Goal: Task Accomplishment & Management: Manage account settings

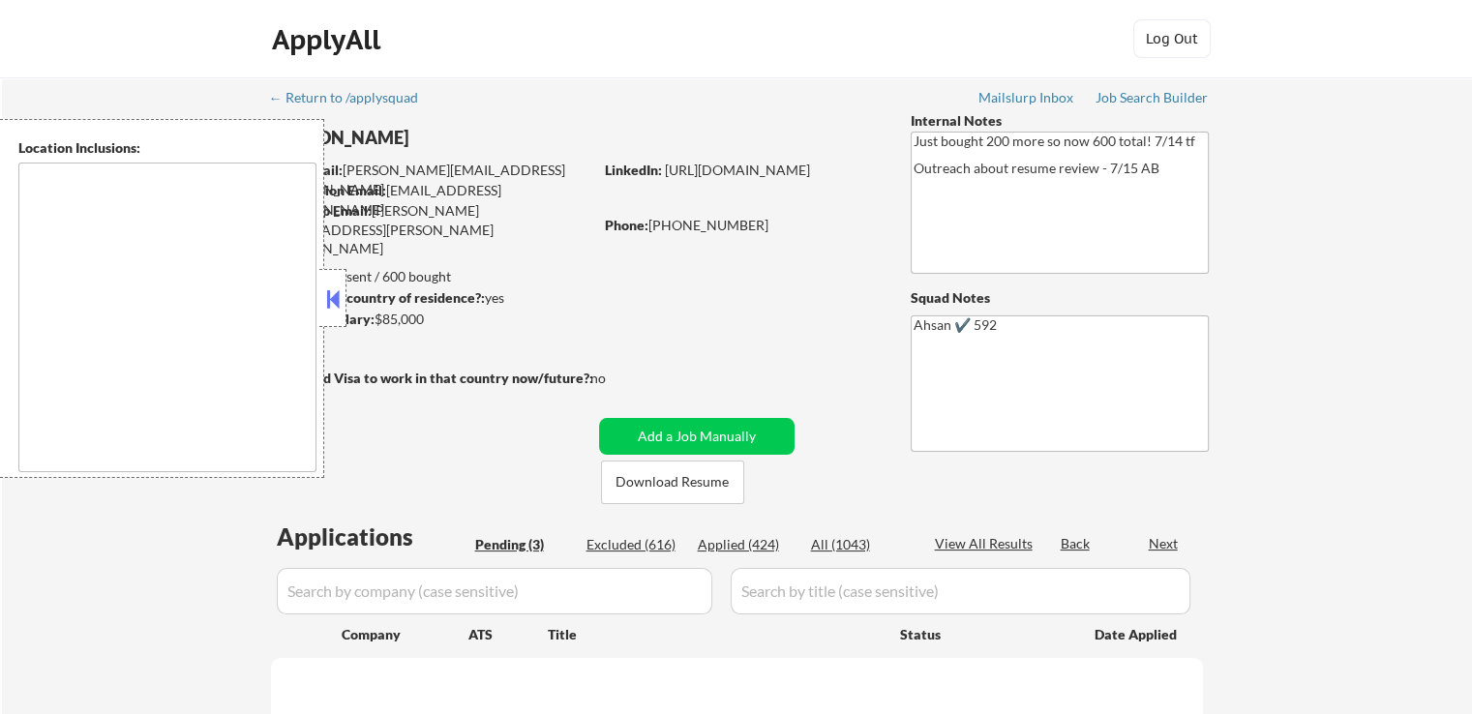
click at [332, 303] on button at bounding box center [332, 299] width 21 height 29
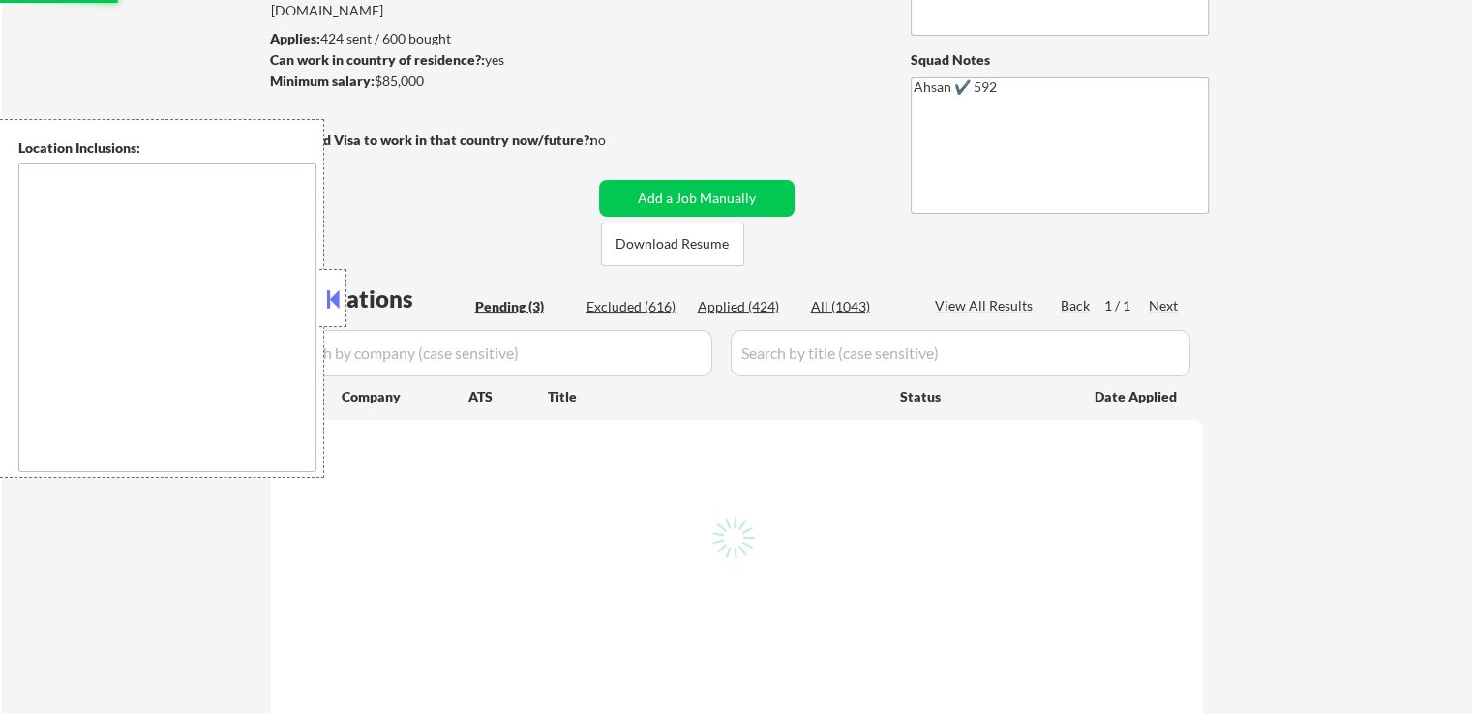
select select ""pending""
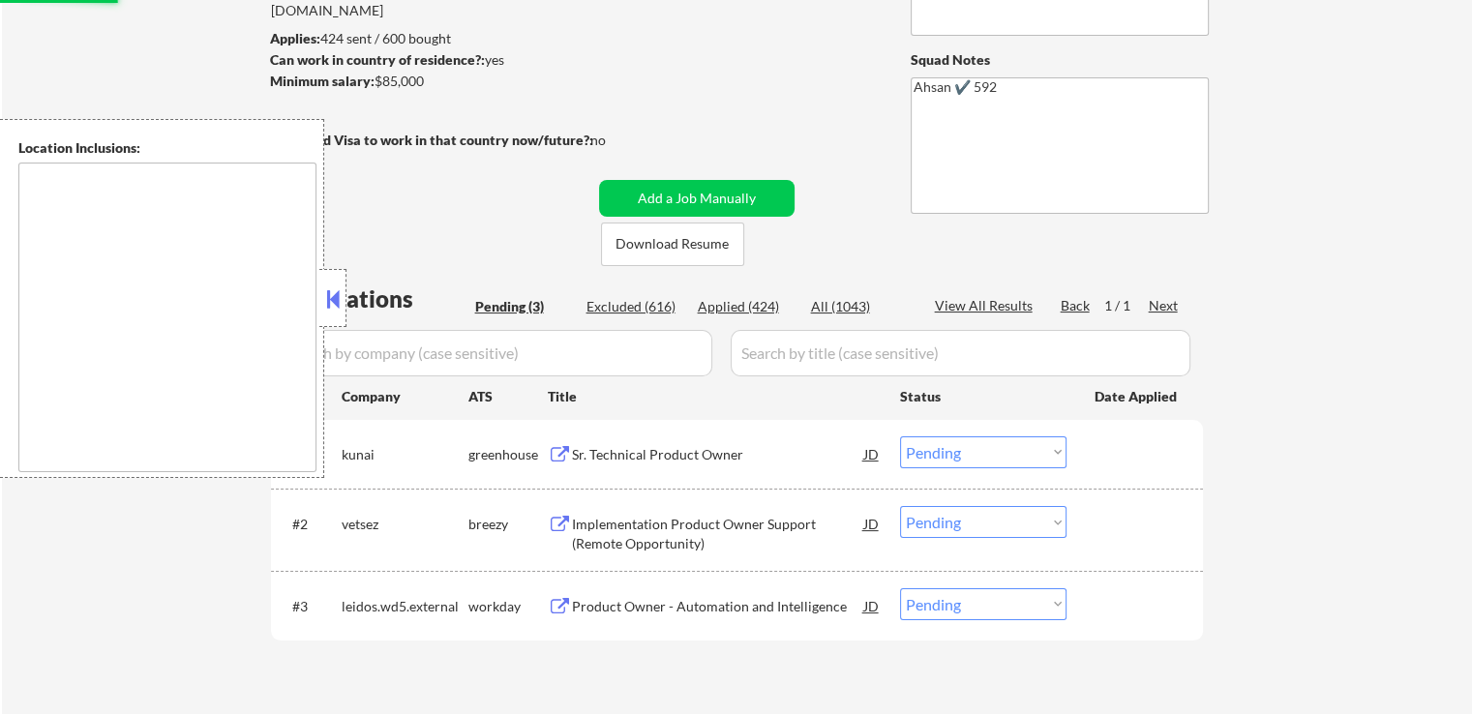
scroll to position [387, 0]
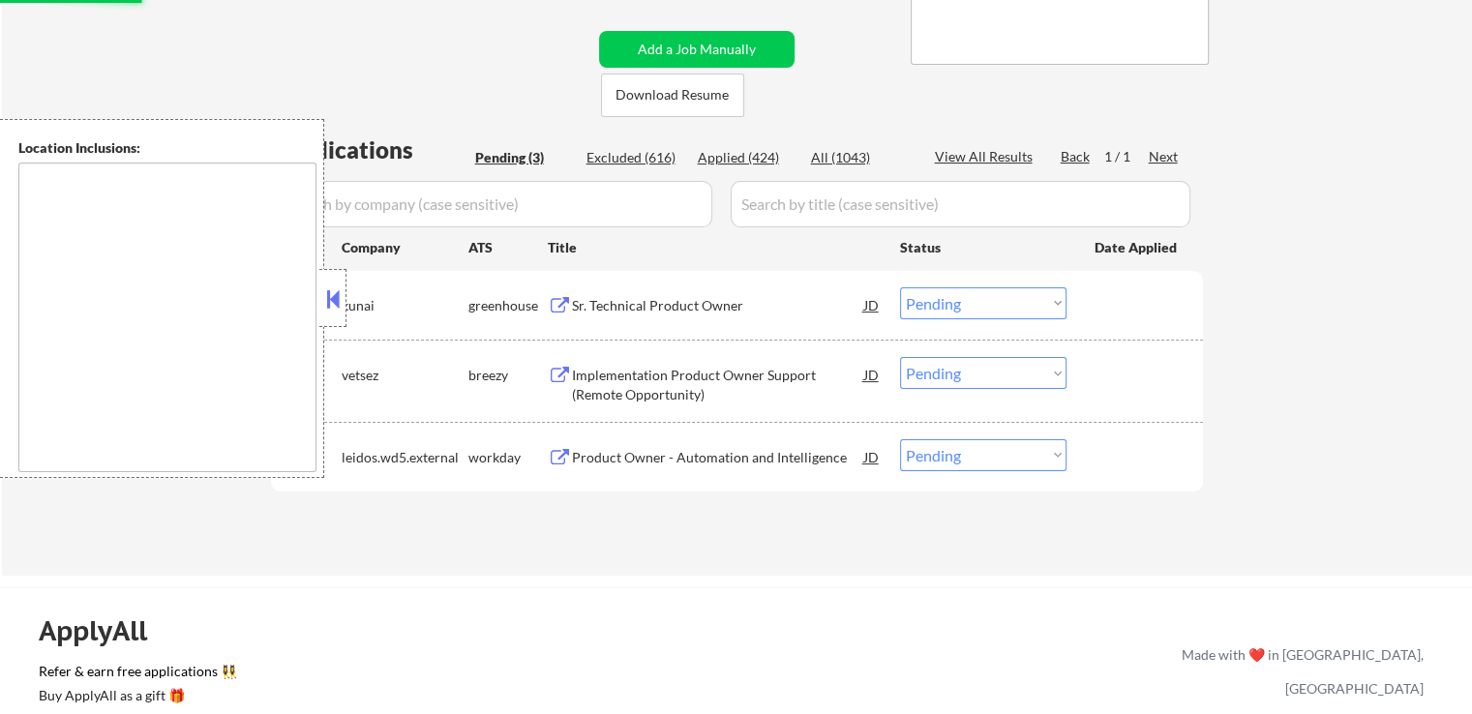
click at [663, 307] on div "Sr. Technical Product Owner" at bounding box center [718, 305] width 292 height 19
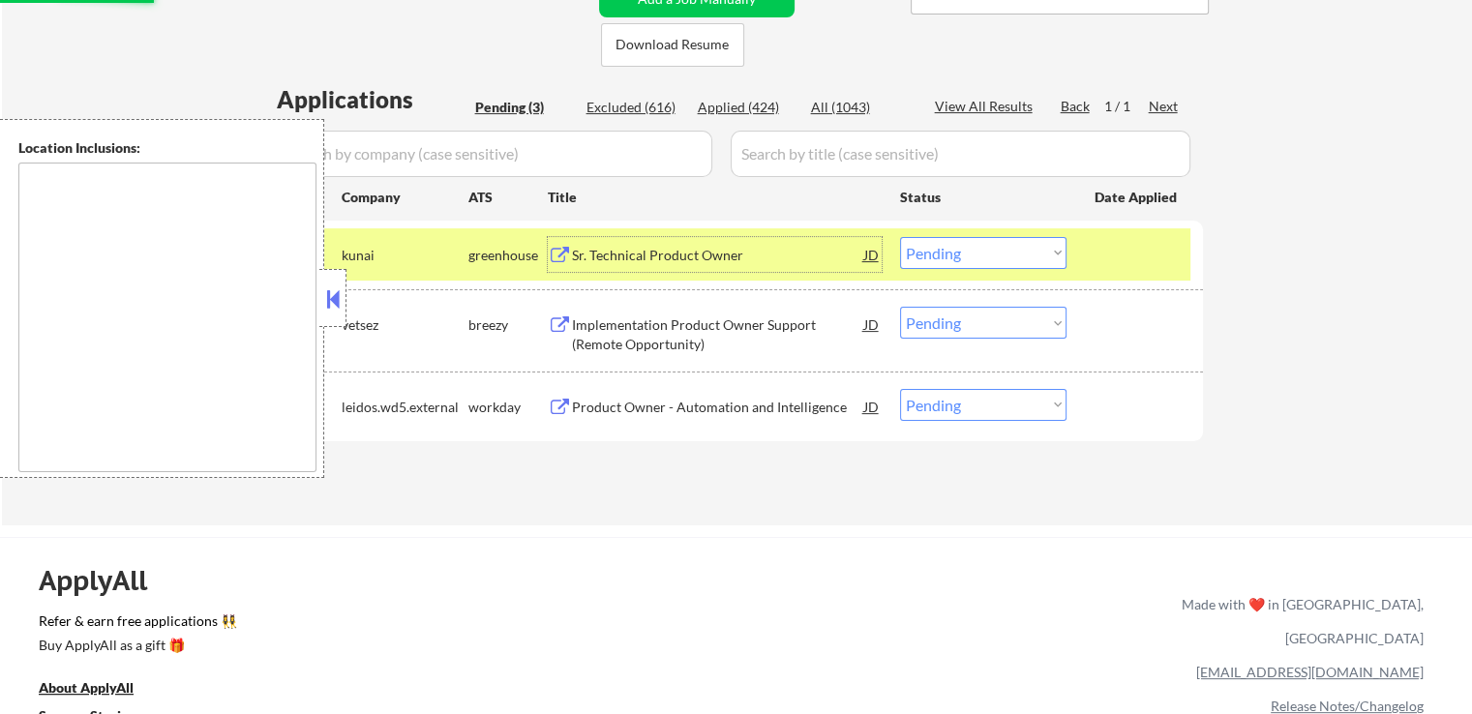
scroll to position [484, 0]
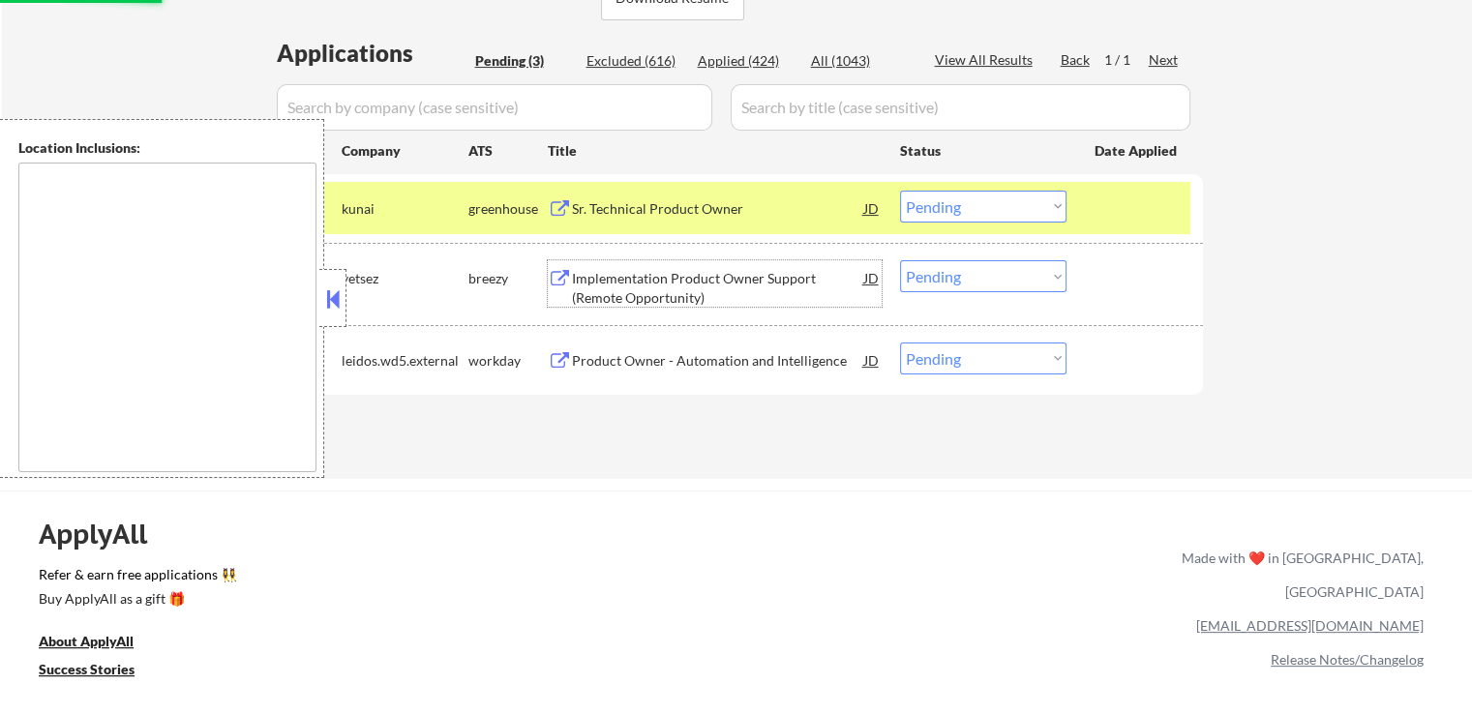
type textarea "[GEOGRAPHIC_DATA], [GEOGRAPHIC_DATA] [GEOGRAPHIC_DATA], [GEOGRAPHIC_DATA] [GEOG…"
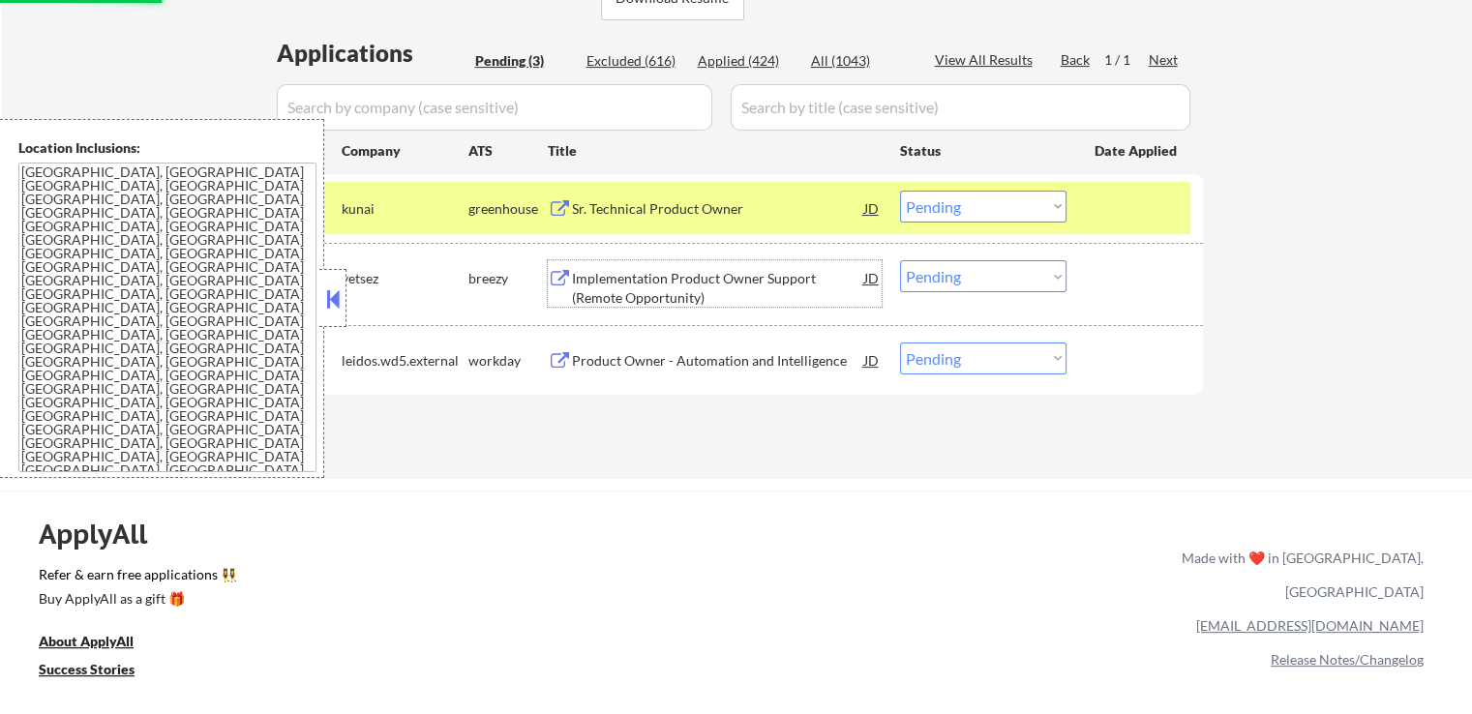
click at [690, 286] on div "Implementation Product Owner Support (Remote Opportunity)" at bounding box center [718, 288] width 292 height 38
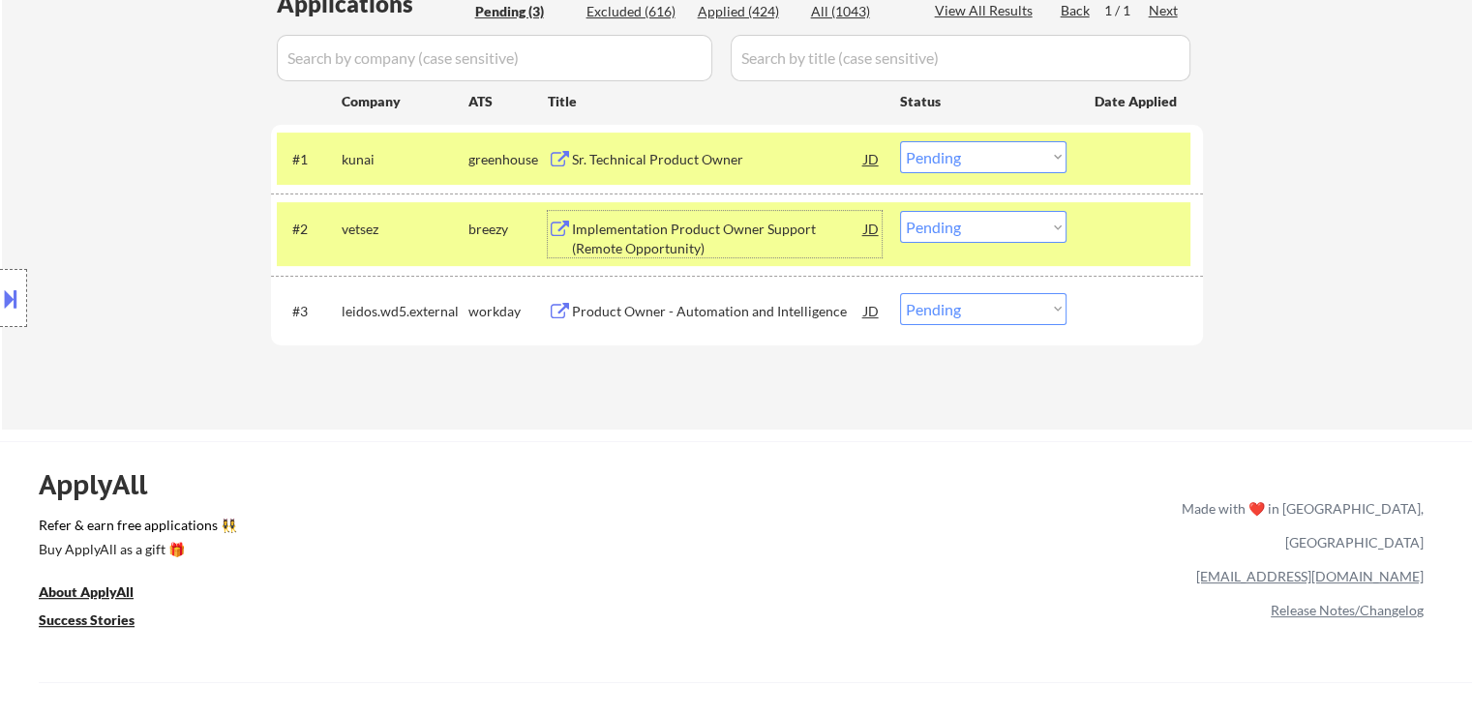
scroll to position [581, 0]
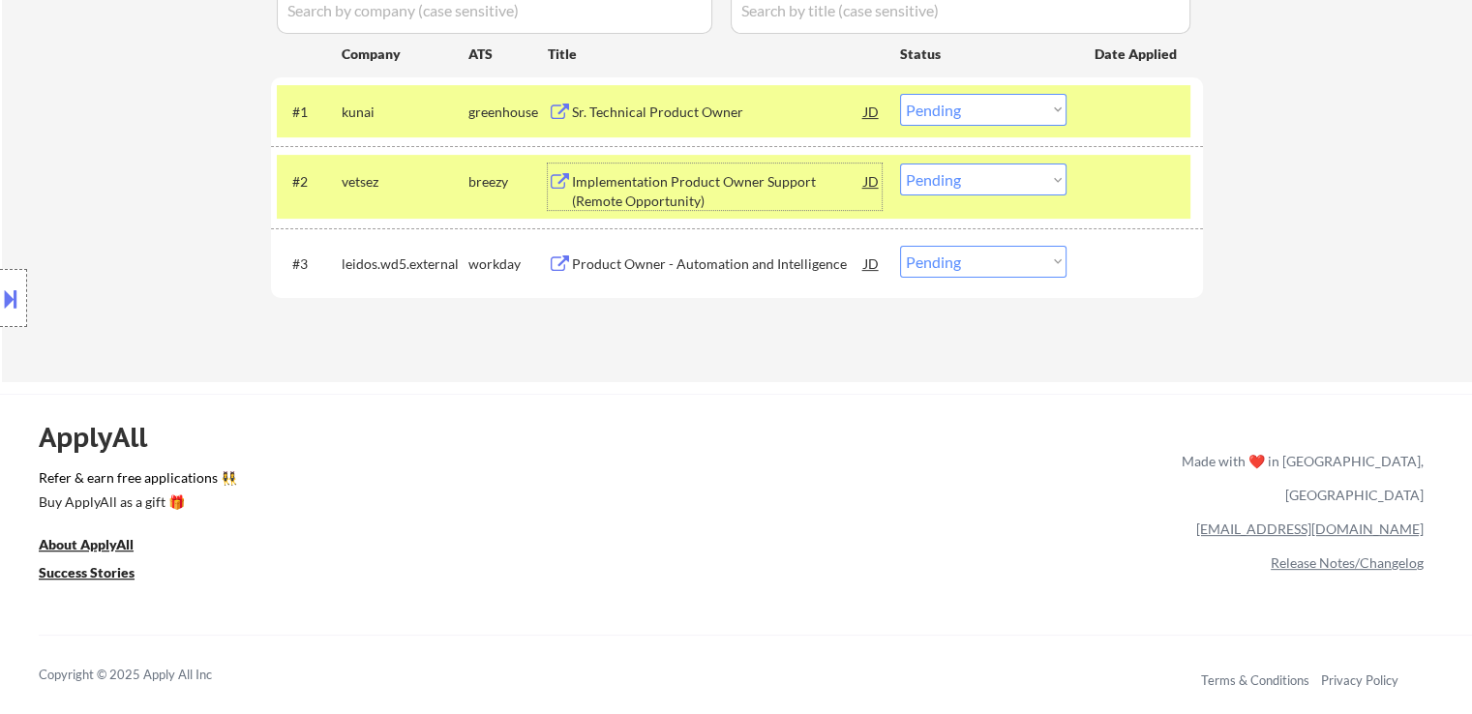
click at [659, 265] on div "Product Owner - Automation and Intelligence" at bounding box center [718, 264] width 292 height 19
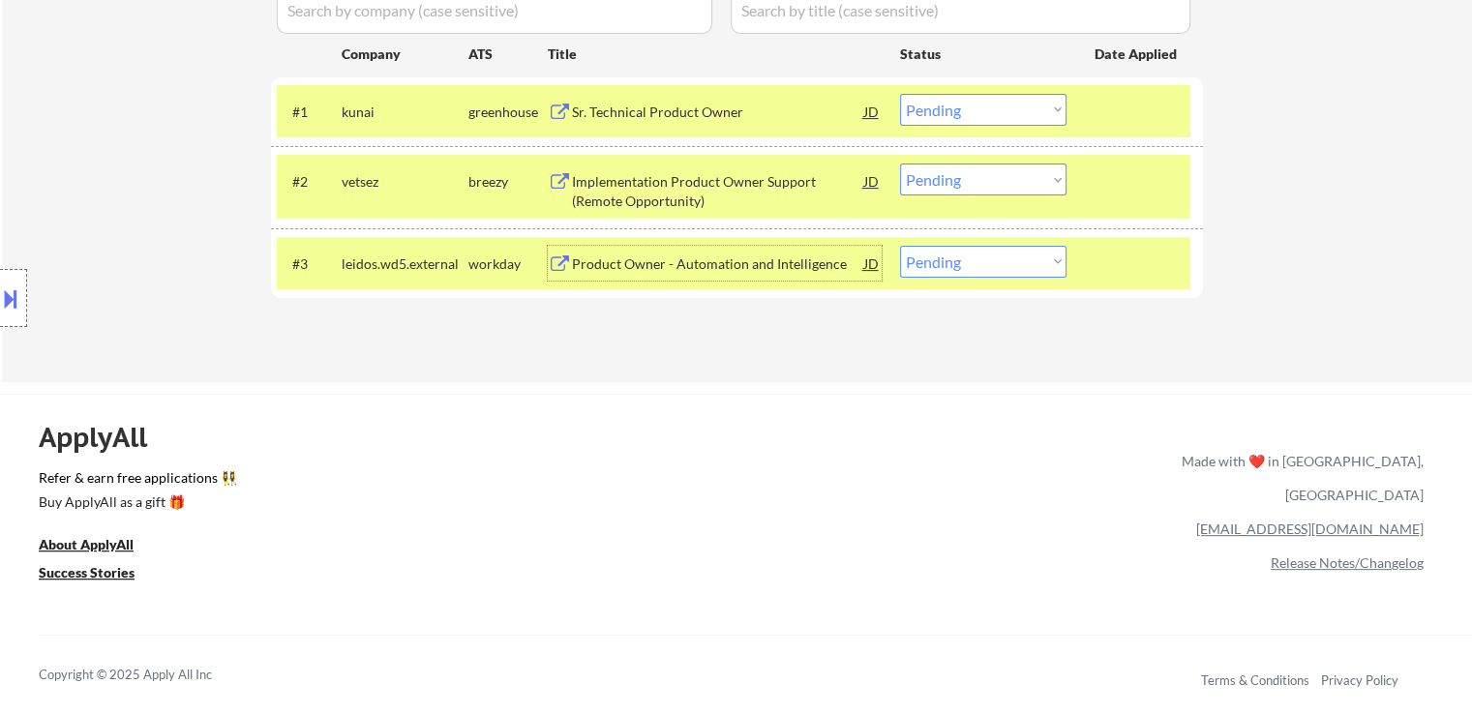
click at [992, 183] on select "Choose an option... Pending Applied Excluded (Questions) Excluded (Expired) Exc…" at bounding box center [983, 180] width 166 height 32
click at [900, 164] on select "Choose an option... Pending Applied Excluded (Questions) Excluded (Expired) Exc…" at bounding box center [983, 180] width 166 height 32
select select ""pending""
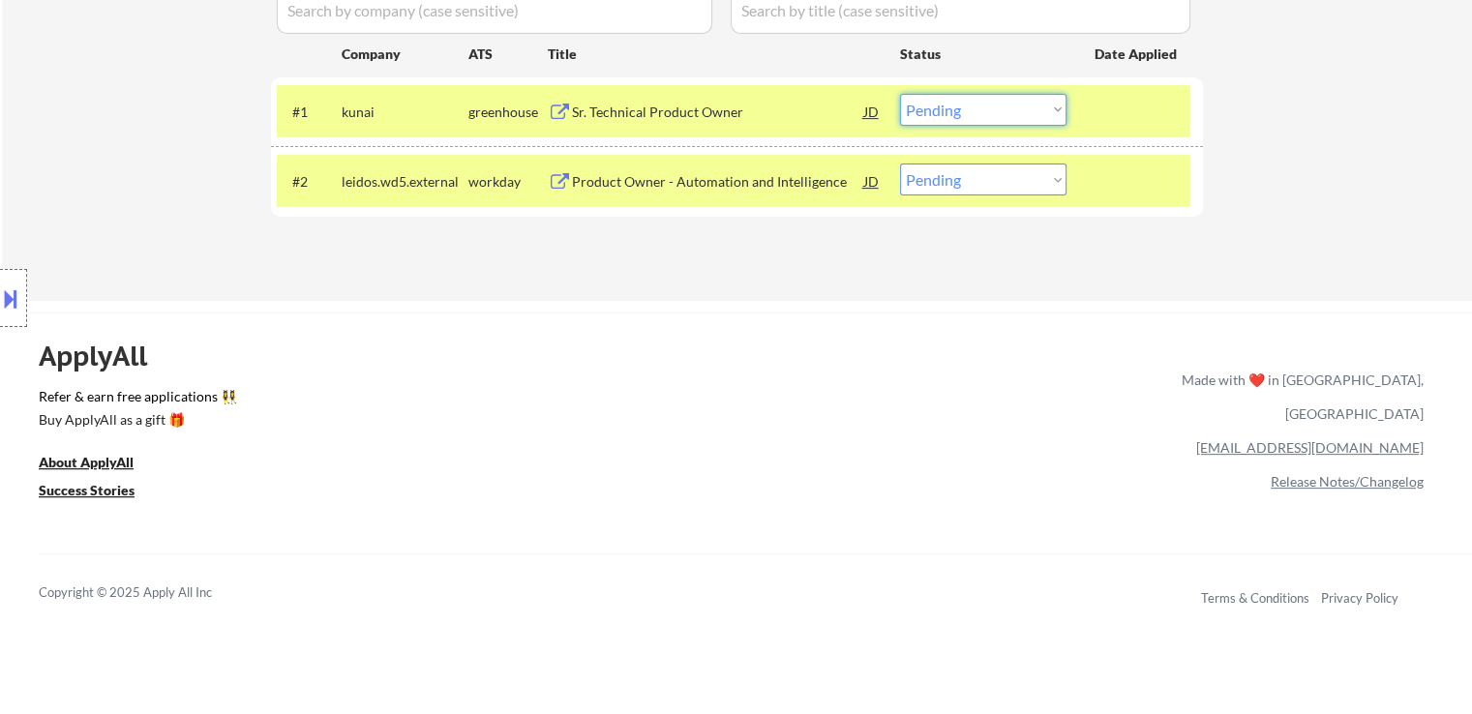
drag, startPoint x: 973, startPoint y: 113, endPoint x: 964, endPoint y: 121, distance: 11.7
click at [973, 113] on select "Choose an option... Pending Applied Excluded (Questions) Excluded (Expired) Exc…" at bounding box center [983, 110] width 166 height 32
click at [900, 94] on select "Choose an option... Pending Applied Excluded (Questions) Excluded (Expired) Exc…" at bounding box center [983, 110] width 166 height 32
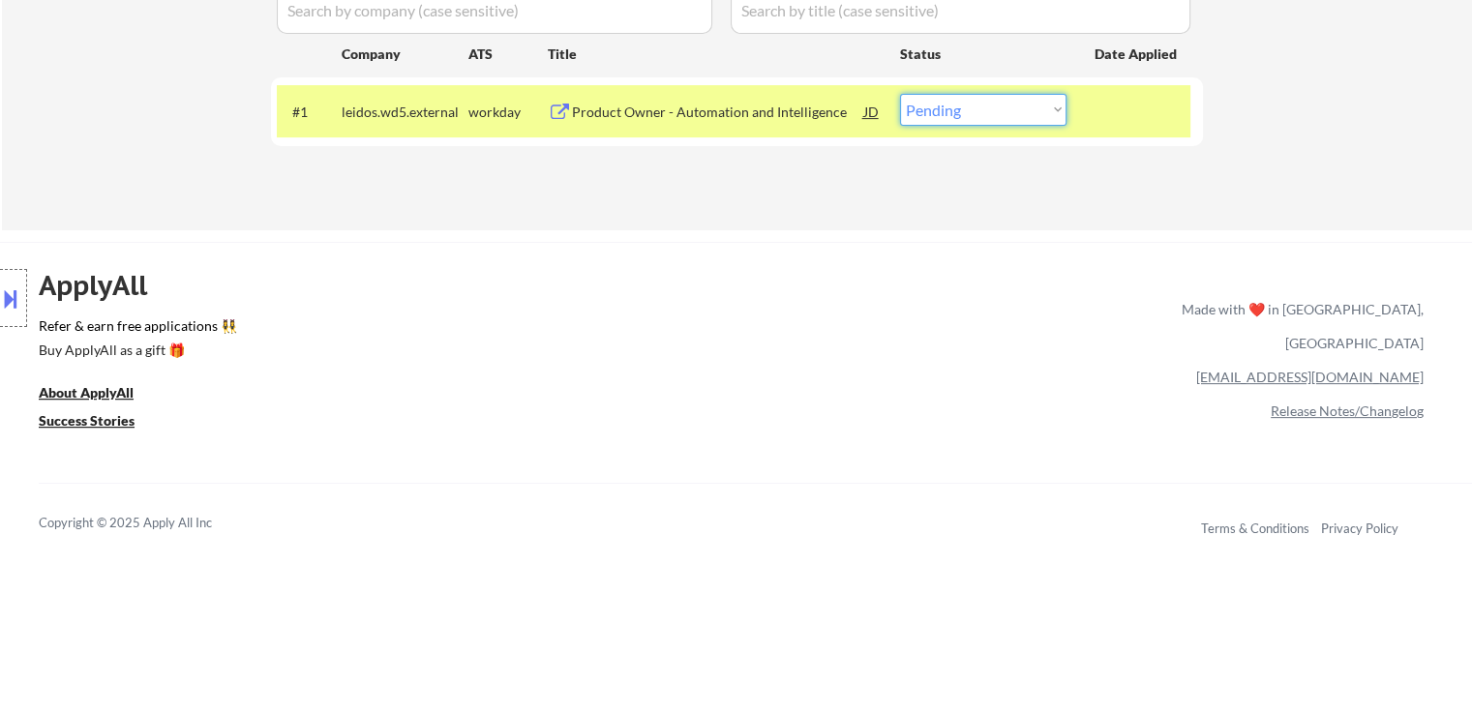
click at [977, 114] on select "Choose an option... Pending Applied Excluded (Questions) Excluded (Expired) Exc…" at bounding box center [983, 110] width 166 height 32
select select ""excluded""
click at [900, 94] on select "Choose an option... Pending Applied Excluded (Questions) Excluded (Expired) Exc…" at bounding box center [983, 110] width 166 height 32
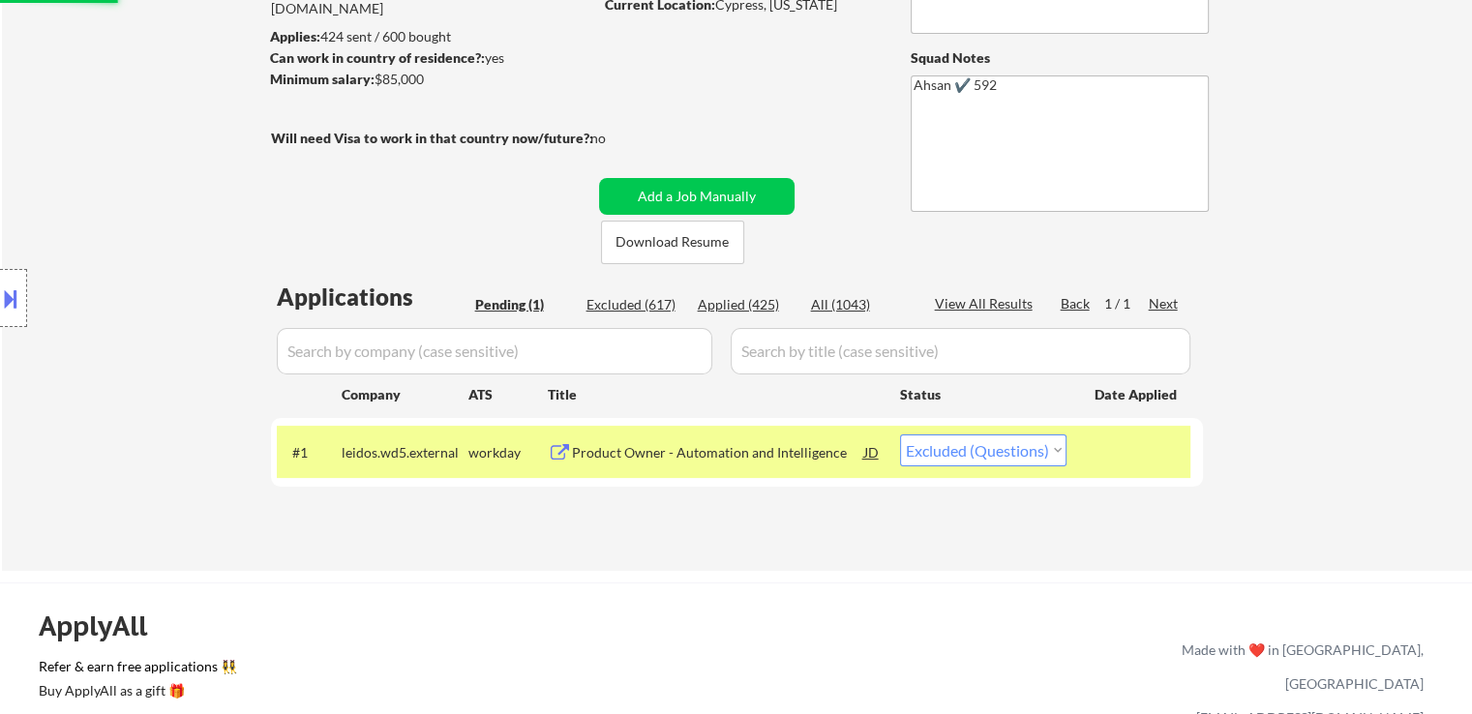
scroll to position [194, 0]
